Goal: Transaction & Acquisition: Purchase product/service

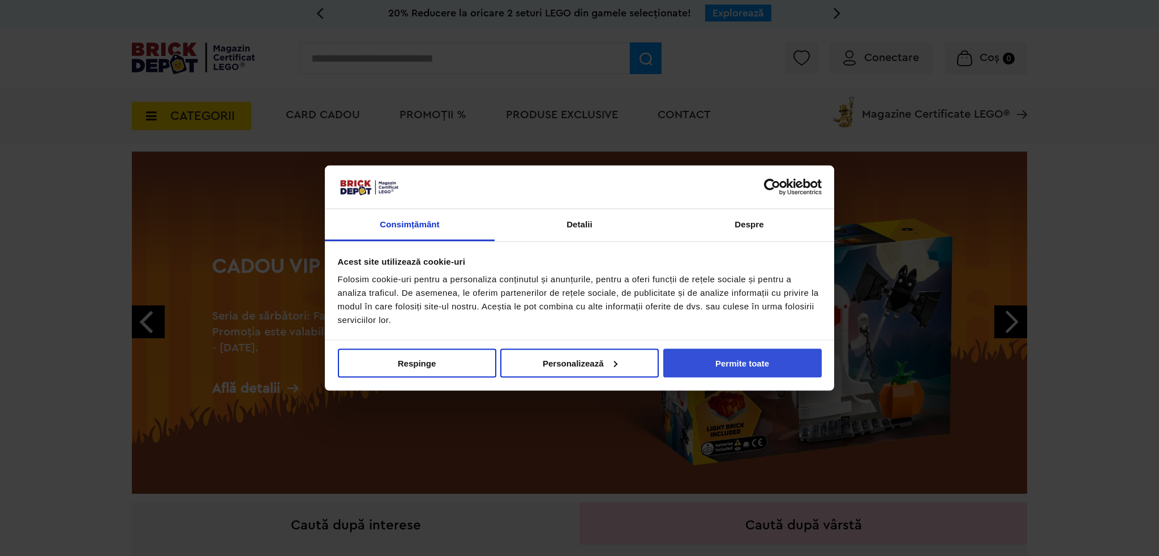
click at [724, 364] on button "Permite toate" at bounding box center [742, 363] width 158 height 29
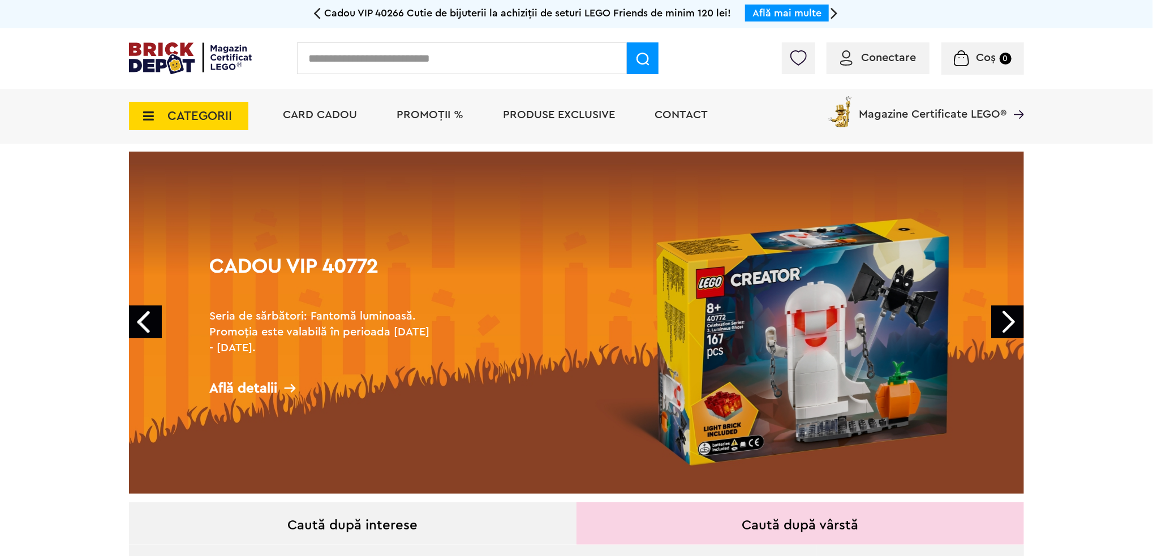
click at [997, 325] on link "Next" at bounding box center [1007, 322] width 33 height 33
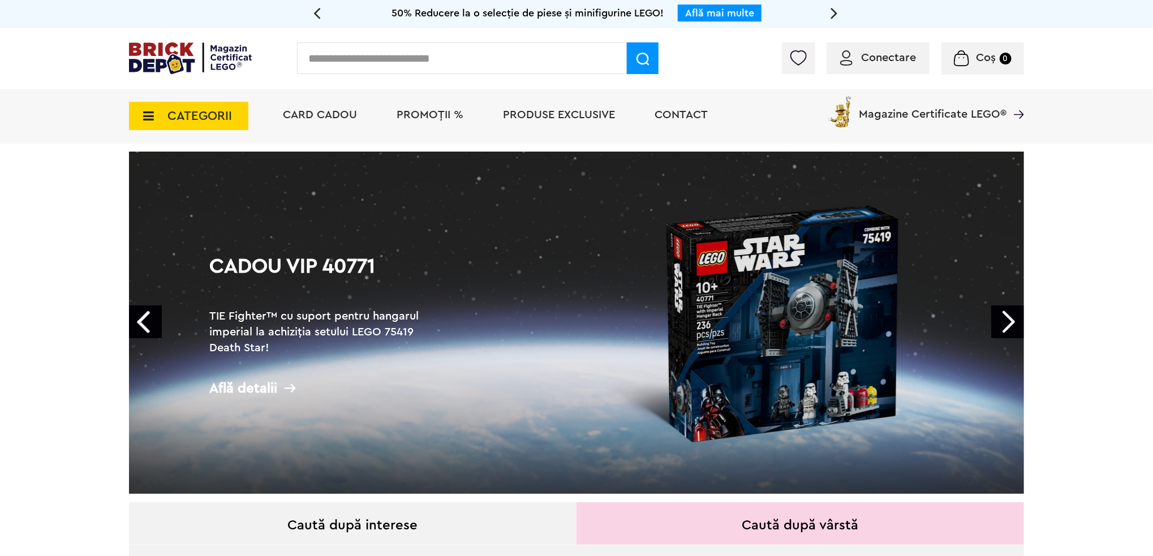
click at [196, 118] on span "CATEGORII" at bounding box center [200, 116] width 65 height 12
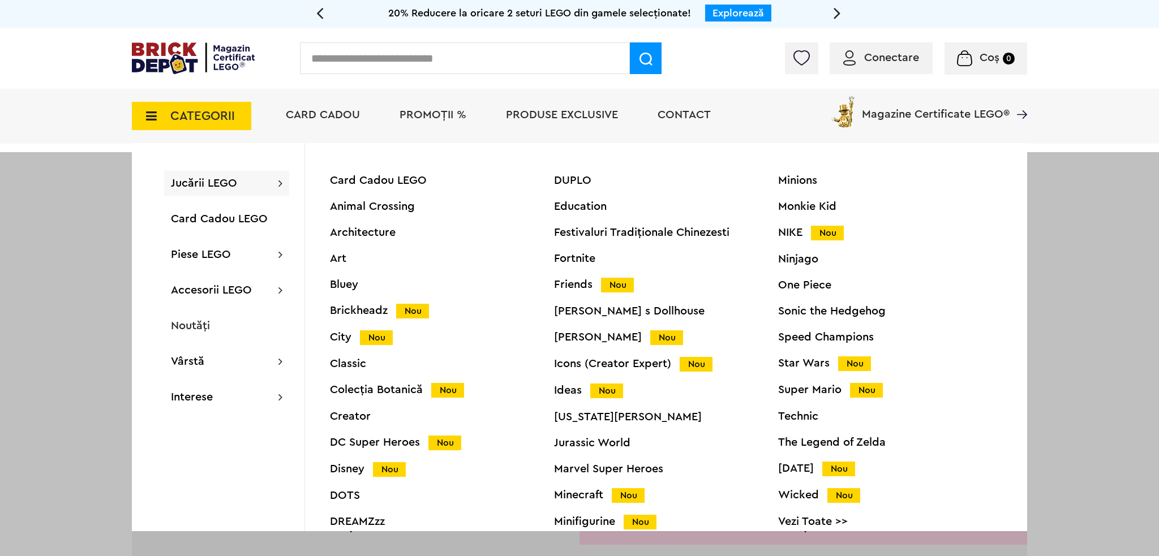
click at [566, 341] on div "Harry Potter Nou" at bounding box center [666, 338] width 224 height 12
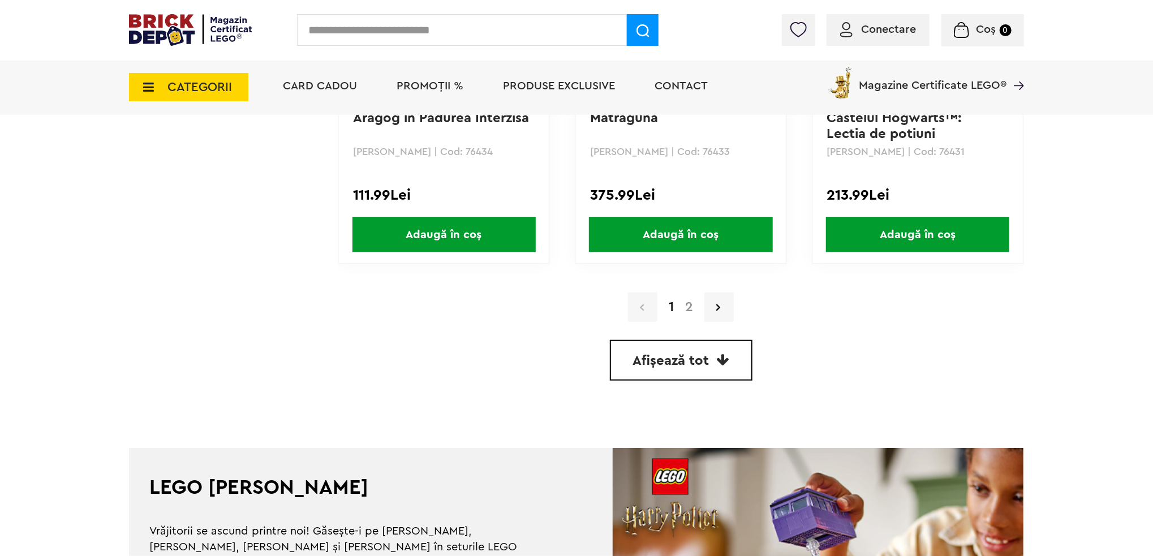
scroll to position [3282, 0]
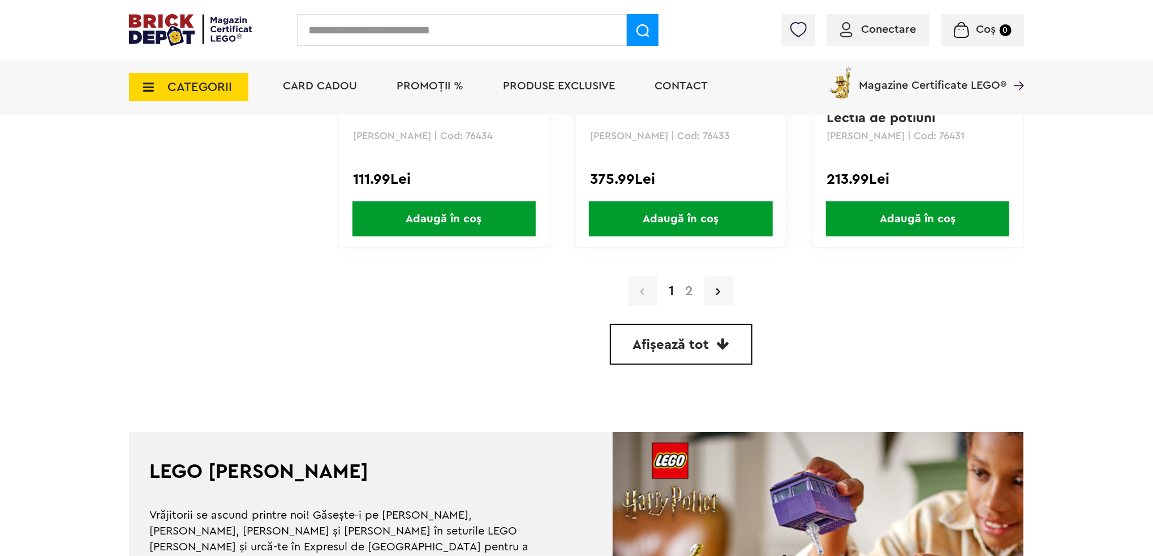
click at [689, 289] on link "2" at bounding box center [689, 292] width 19 height 14
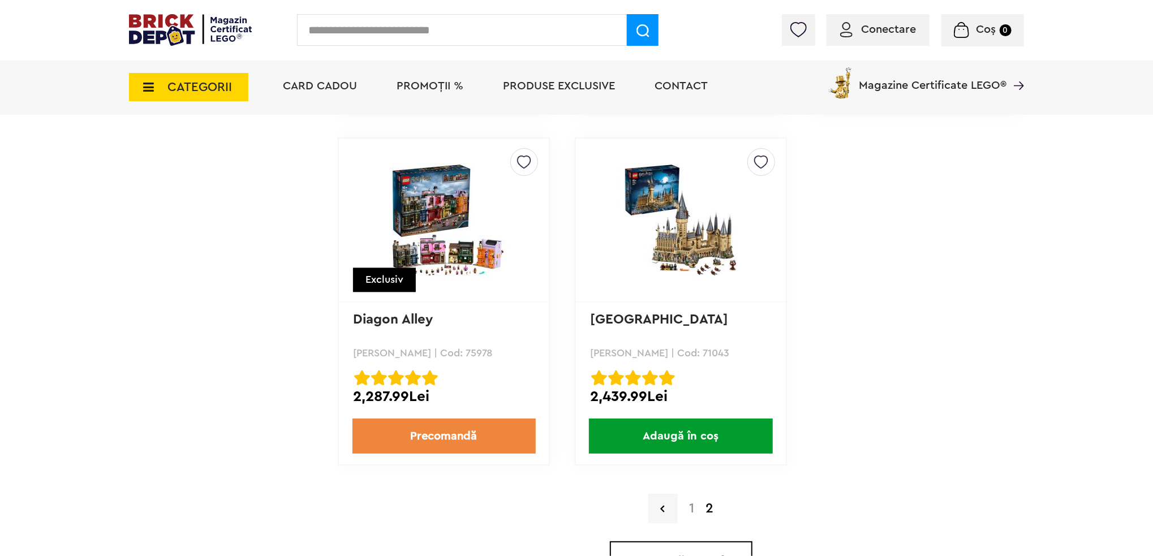
scroll to position [1698, 0]
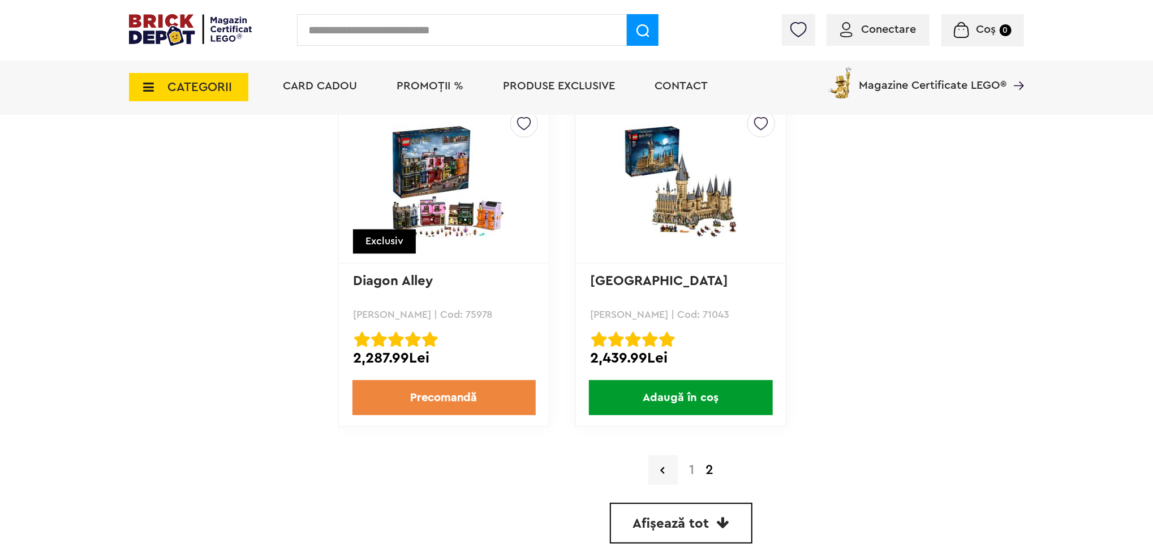
click at [707, 467] on strong "2" at bounding box center [709, 470] width 19 height 14
